Goal: Transaction & Acquisition: Purchase product/service

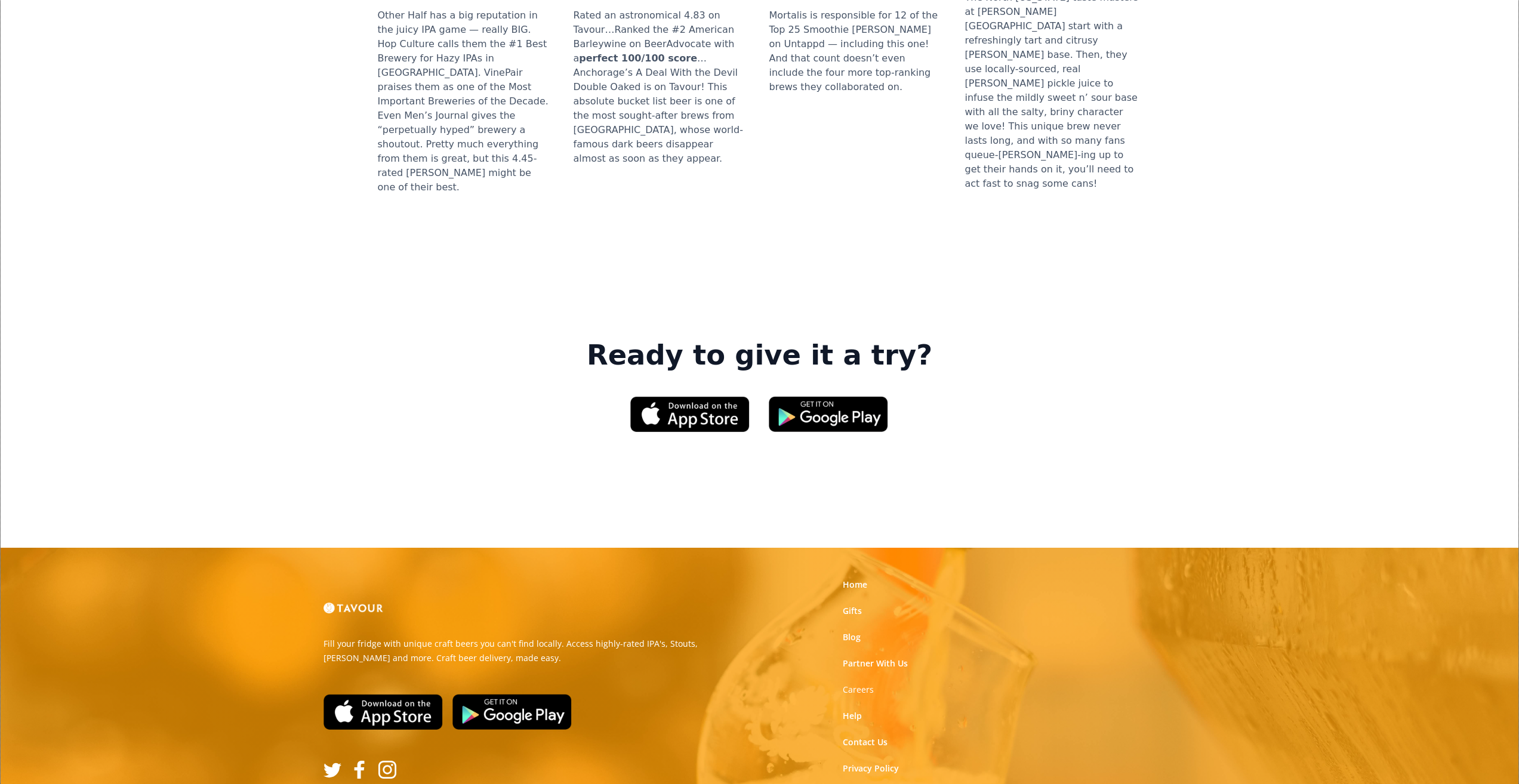
scroll to position [1591, 0]
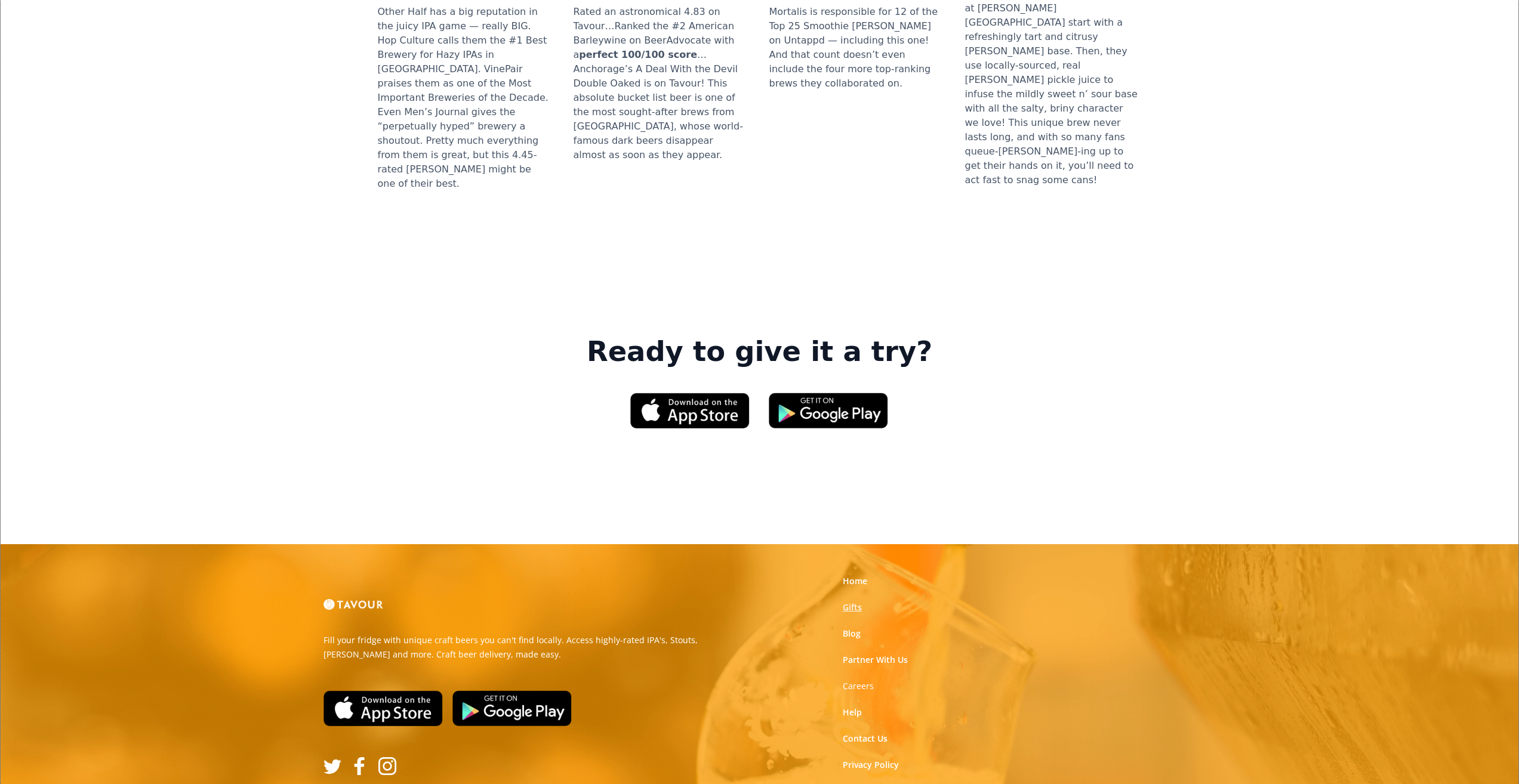
click at [855, 602] on link "Gifts" at bounding box center [852, 608] width 19 height 12
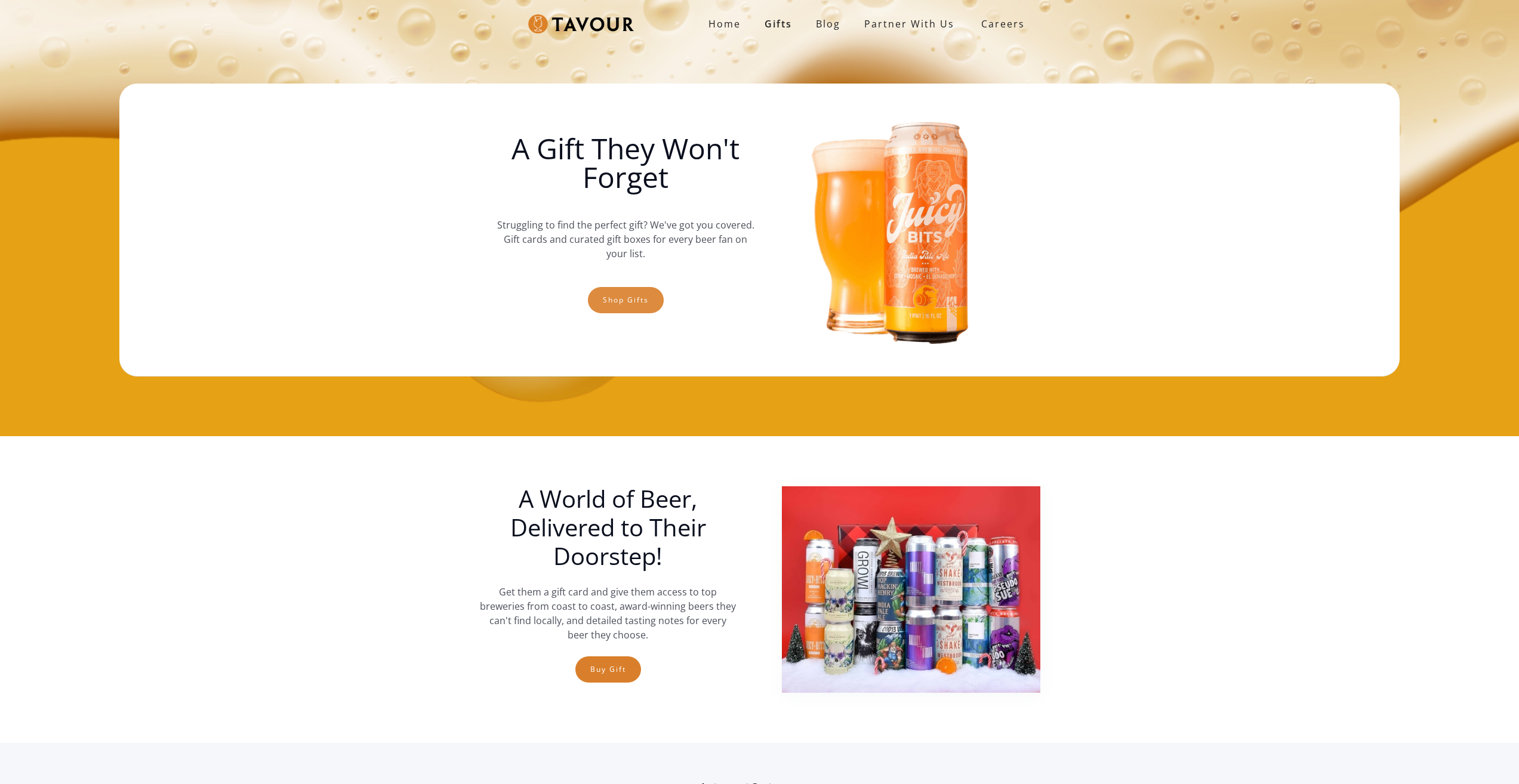
click at [607, 309] on link "Shop gifts" at bounding box center [625, 301] width 76 height 26
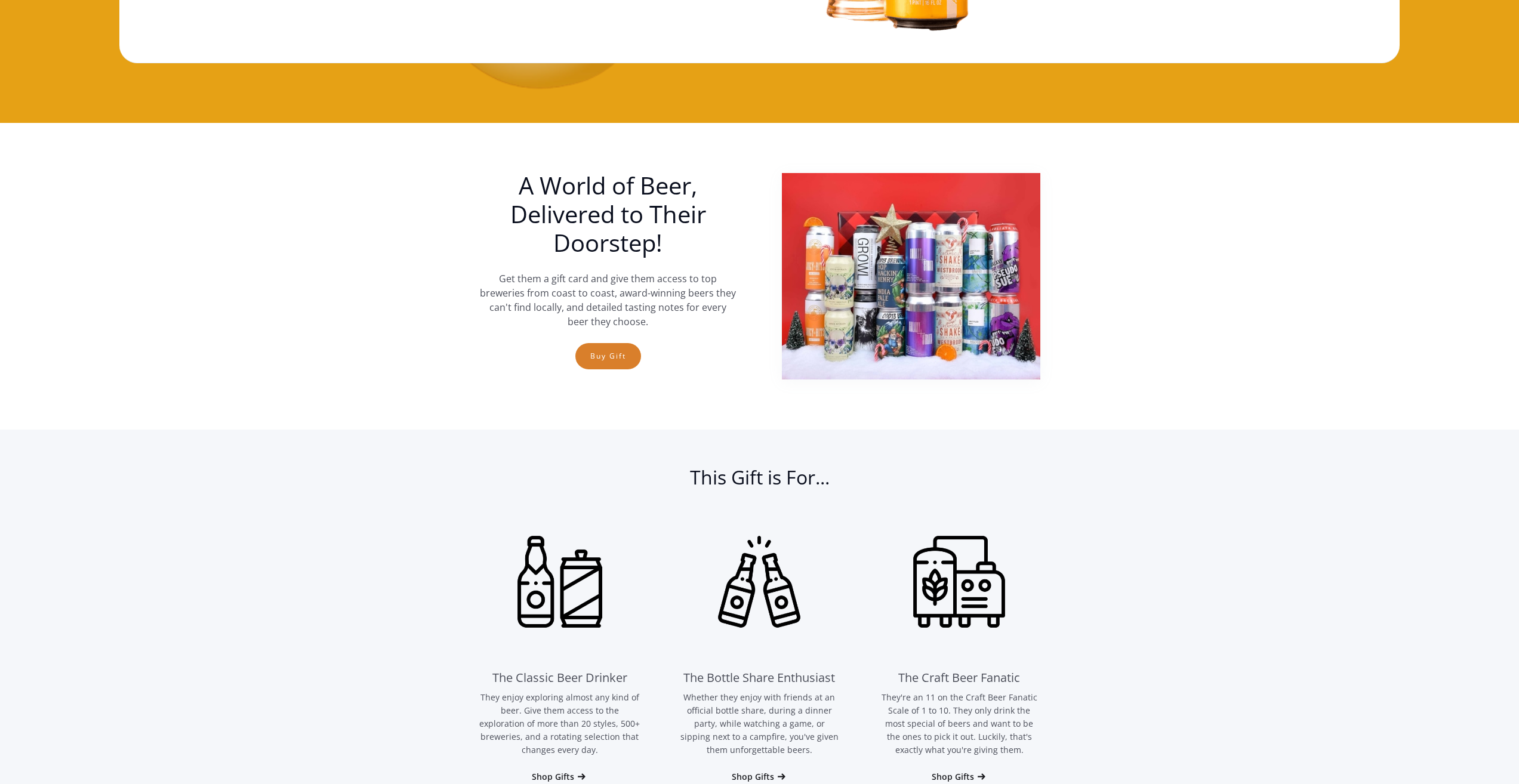
scroll to position [257, 0]
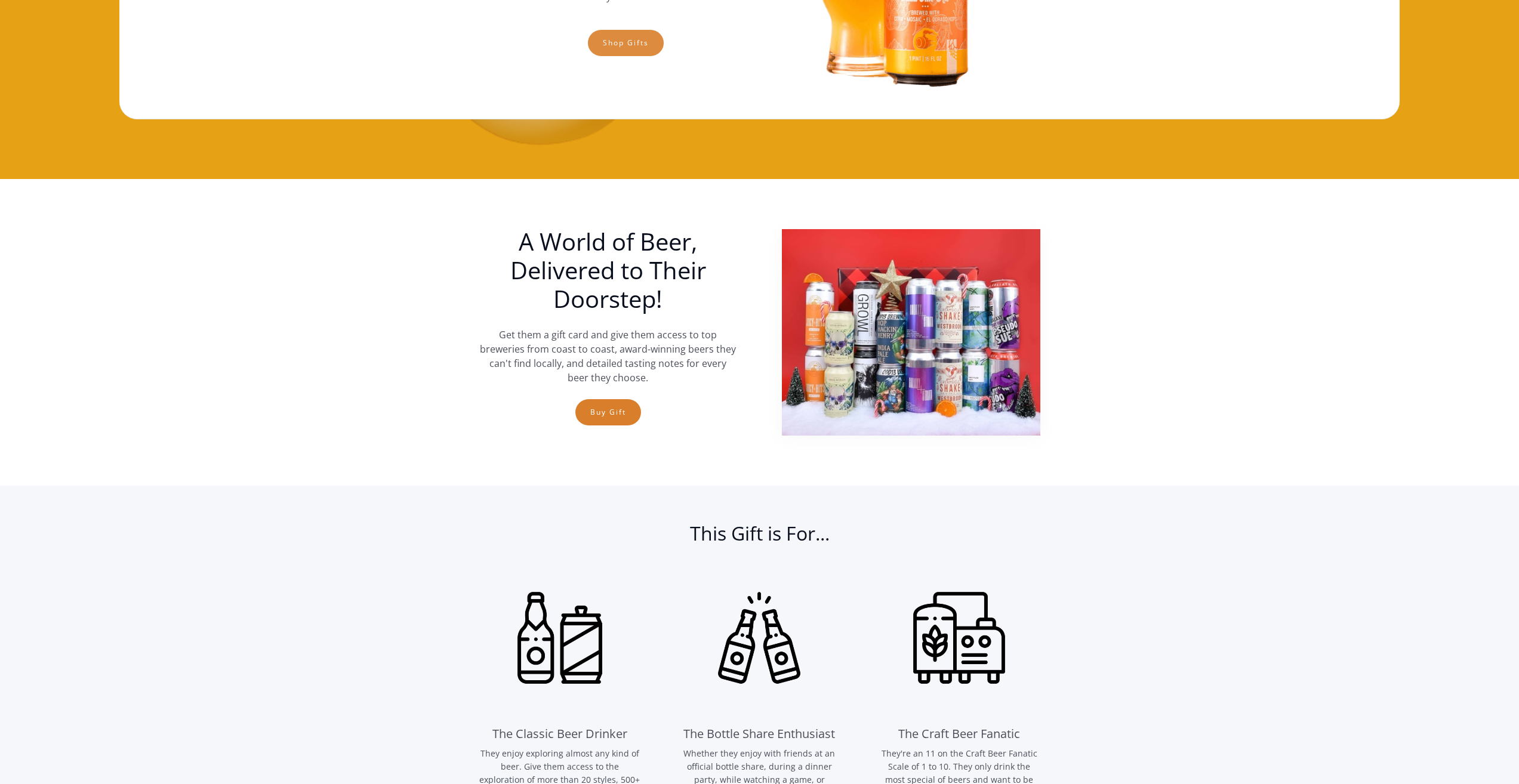
click at [636, 33] on link "Shop gifts" at bounding box center [625, 43] width 76 height 26
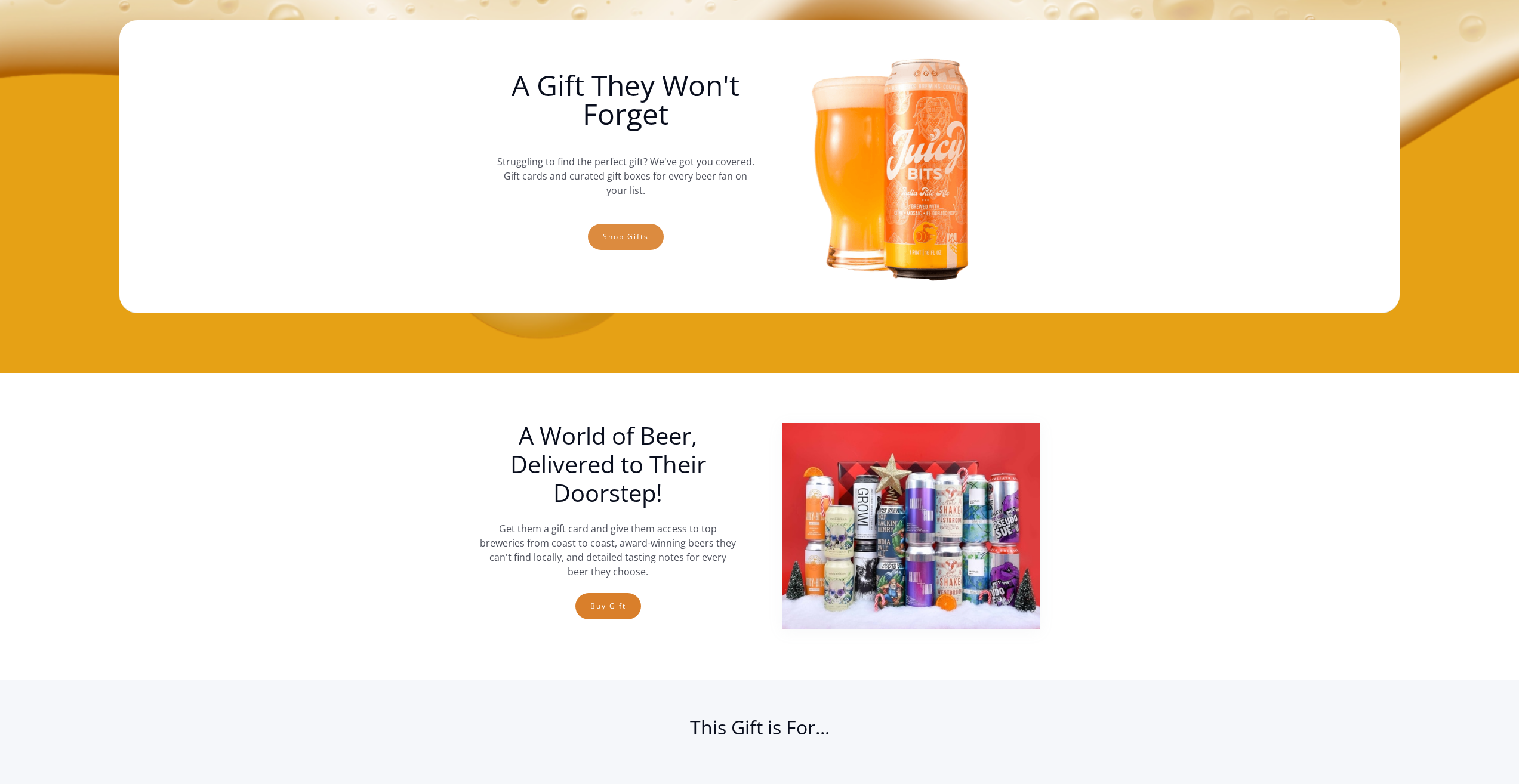
scroll to position [0, 0]
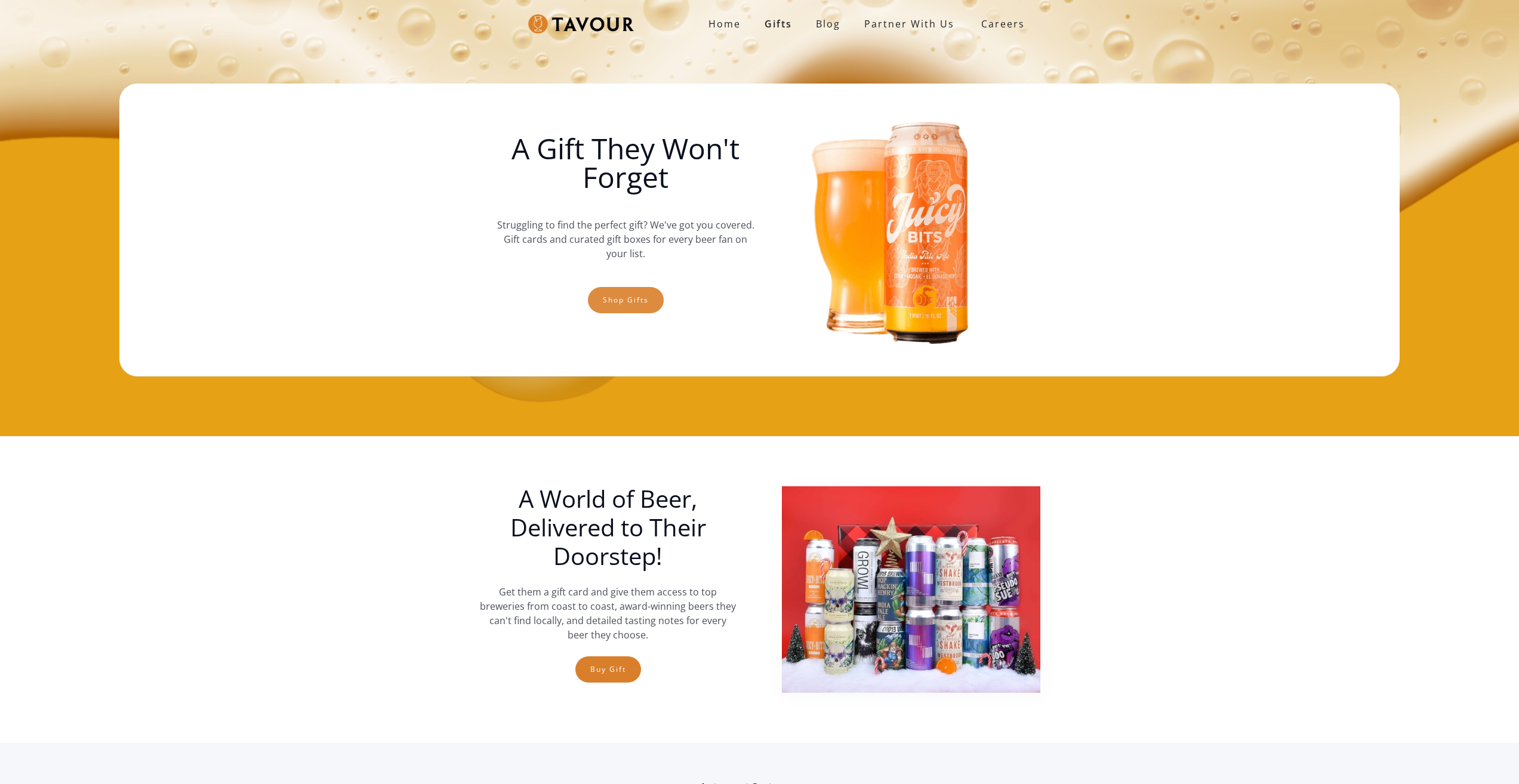
click at [596, 292] on link "Shop gifts" at bounding box center [625, 301] width 76 height 26
click at [625, 309] on link "Shop gifts" at bounding box center [625, 301] width 76 height 26
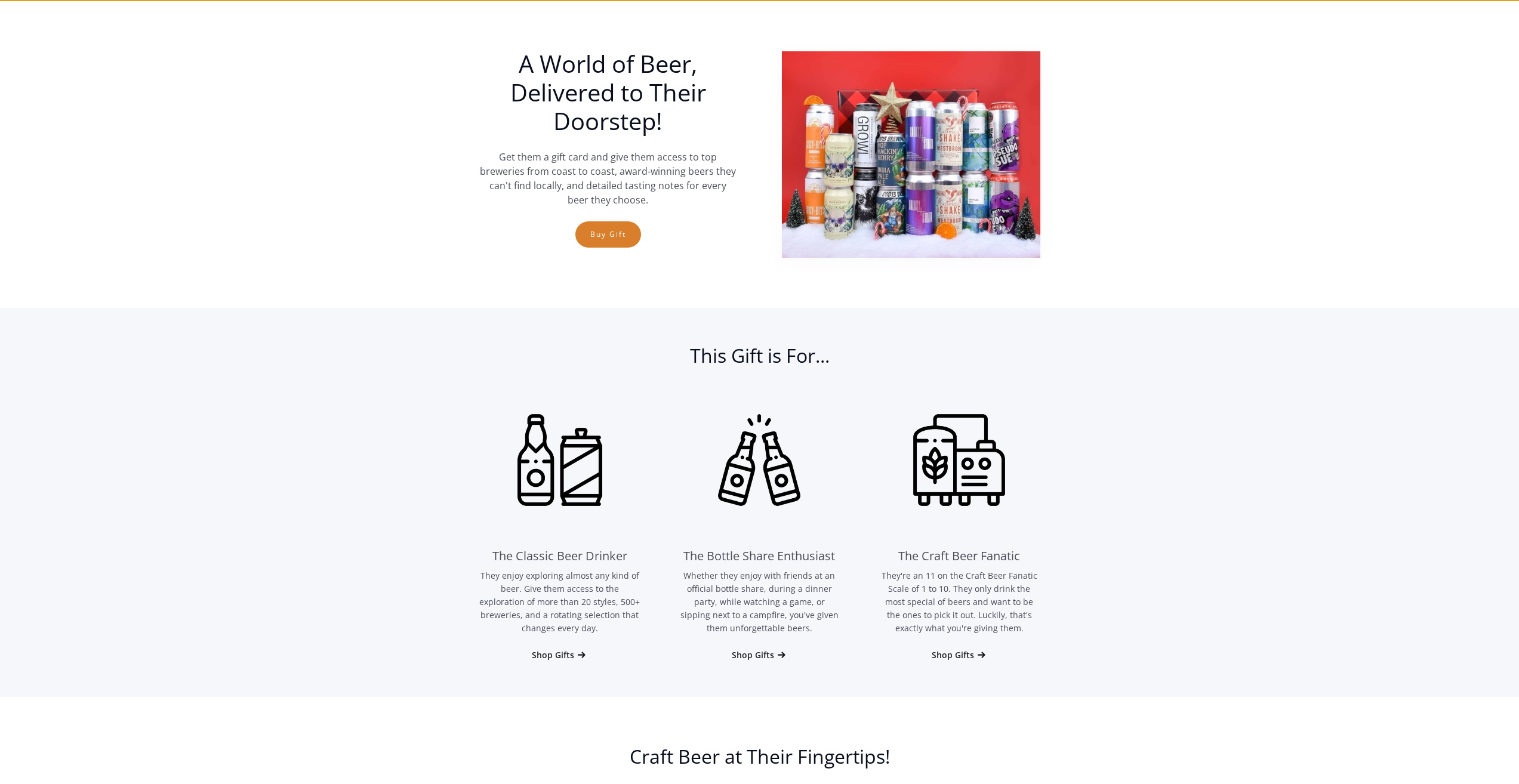
scroll to position [436, 0]
